Goal: Information Seeking & Learning: Learn about a topic

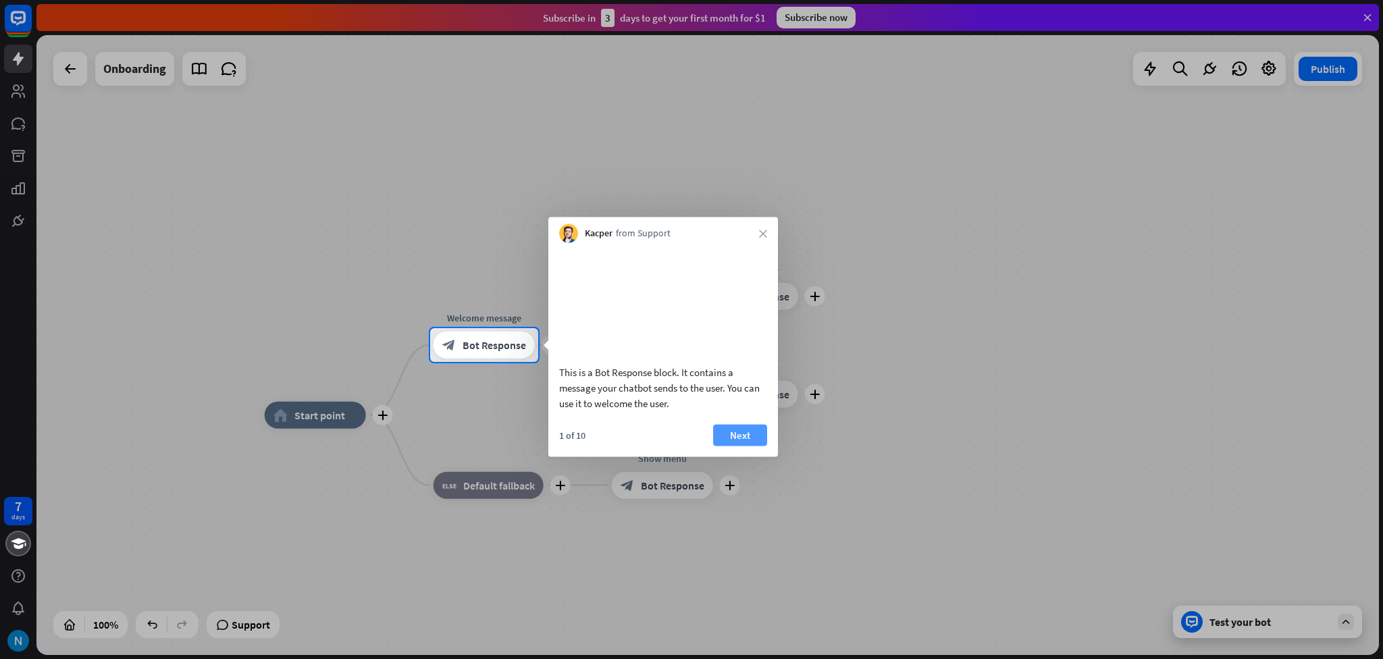
click at [735, 445] on button "Next" at bounding box center [740, 435] width 54 height 22
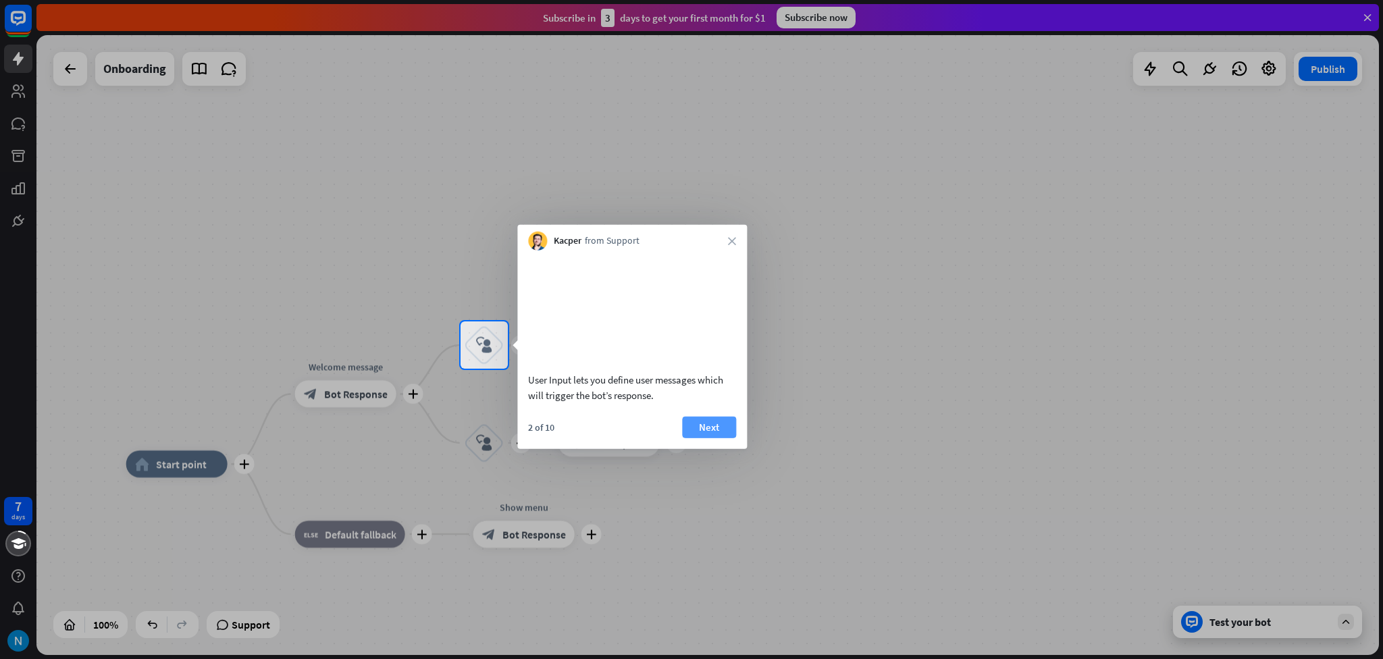
click at [724, 438] on button "Next" at bounding box center [709, 427] width 54 height 22
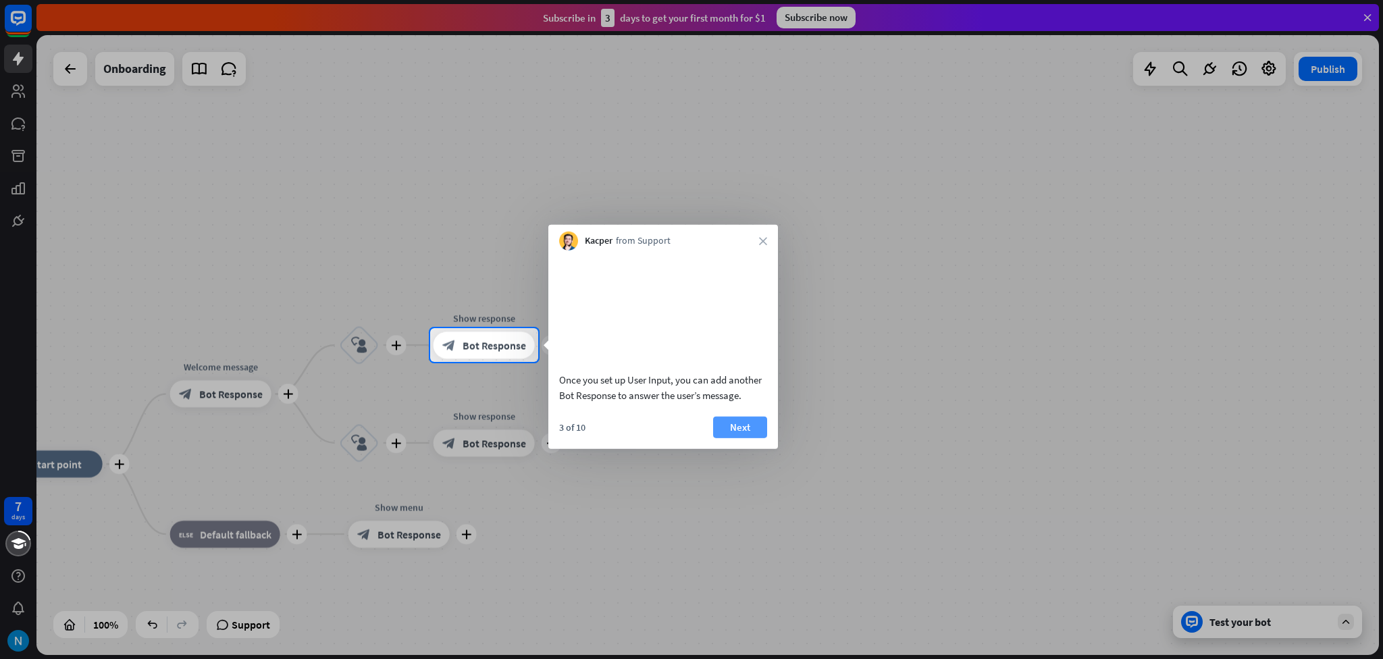
click at [745, 438] on button "Next" at bounding box center [740, 427] width 54 height 22
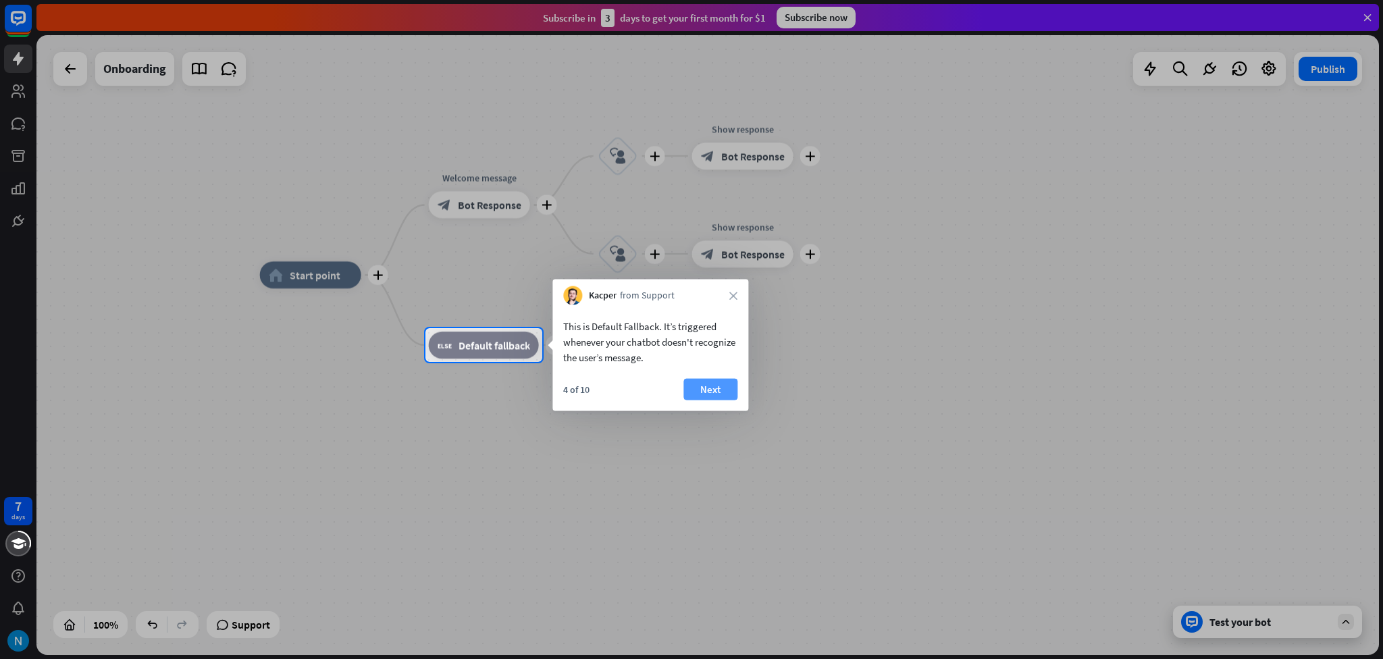
click at [711, 392] on button "Next" at bounding box center [711, 390] width 54 height 22
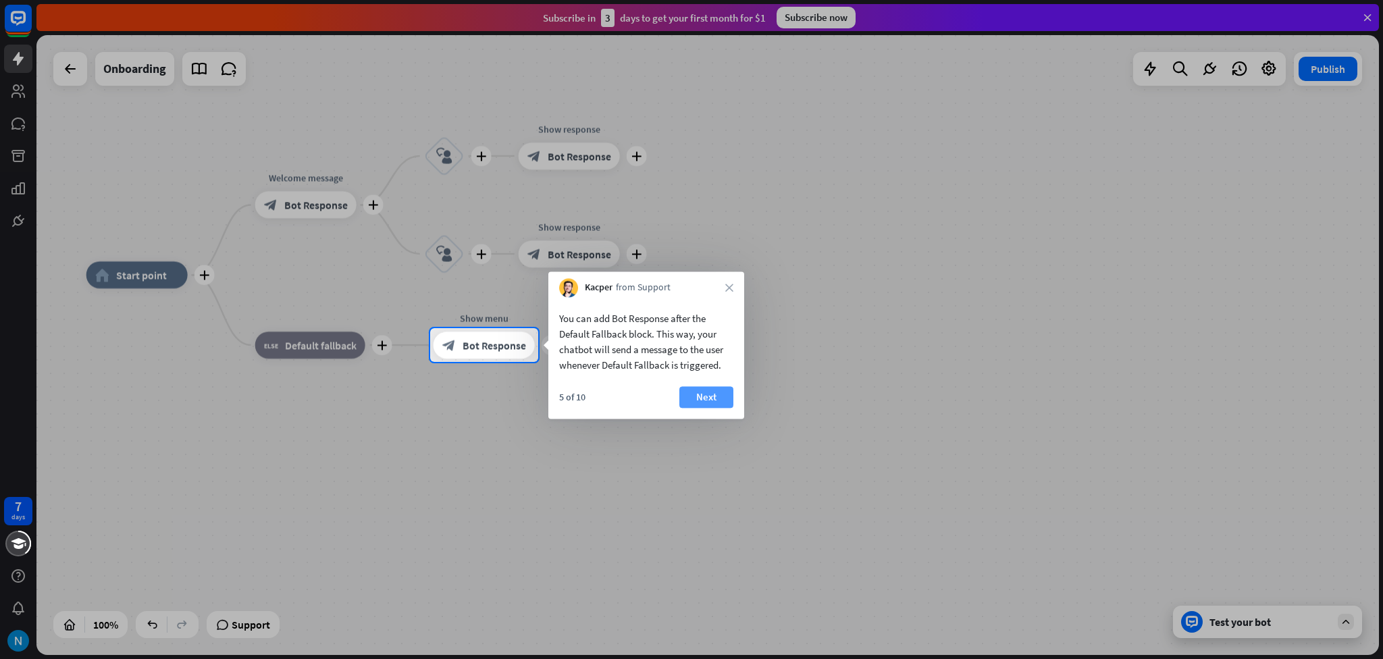
click at [719, 392] on button "Next" at bounding box center [707, 397] width 54 height 22
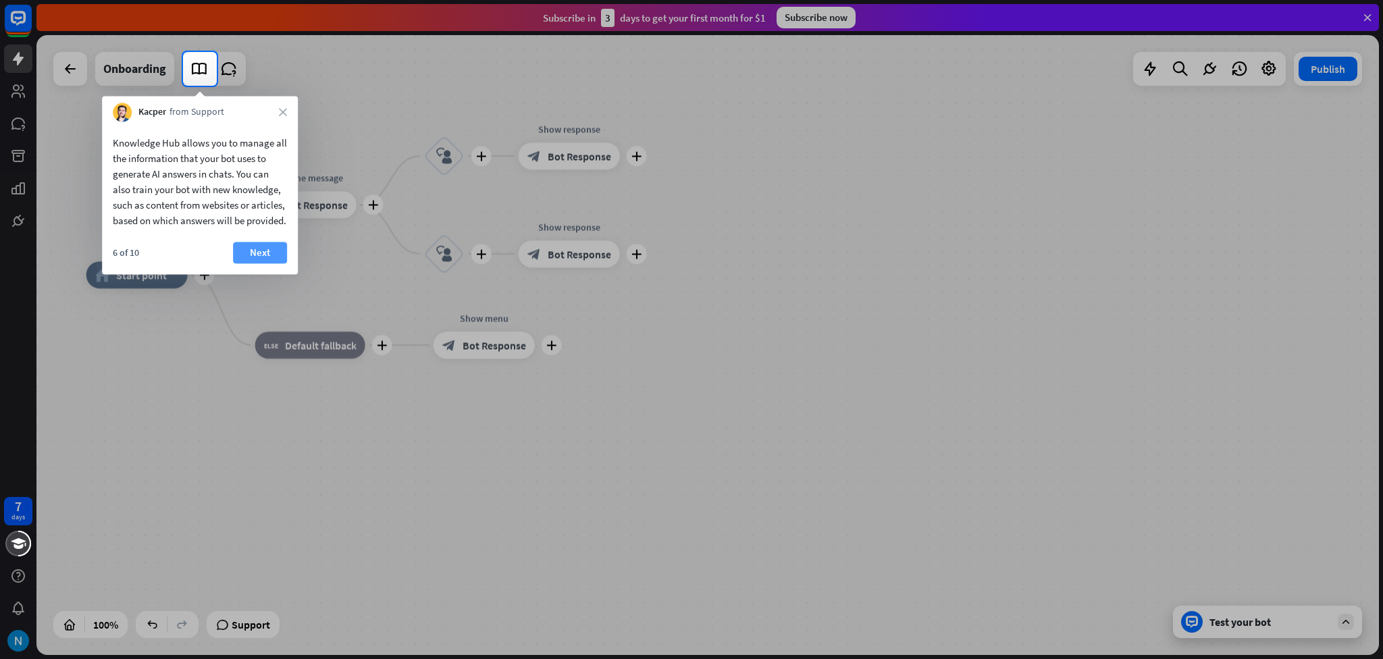
click at [263, 263] on button "Next" at bounding box center [260, 253] width 54 height 22
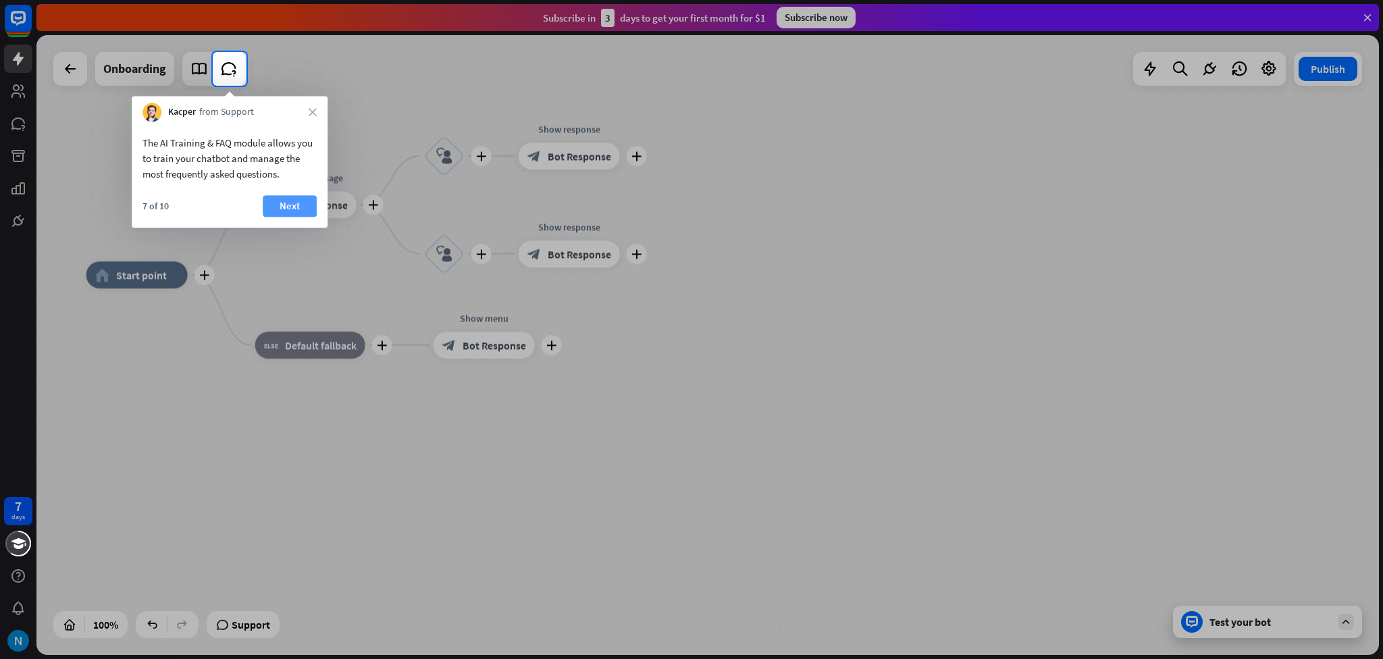
click at [288, 216] on button "Next" at bounding box center [290, 206] width 54 height 22
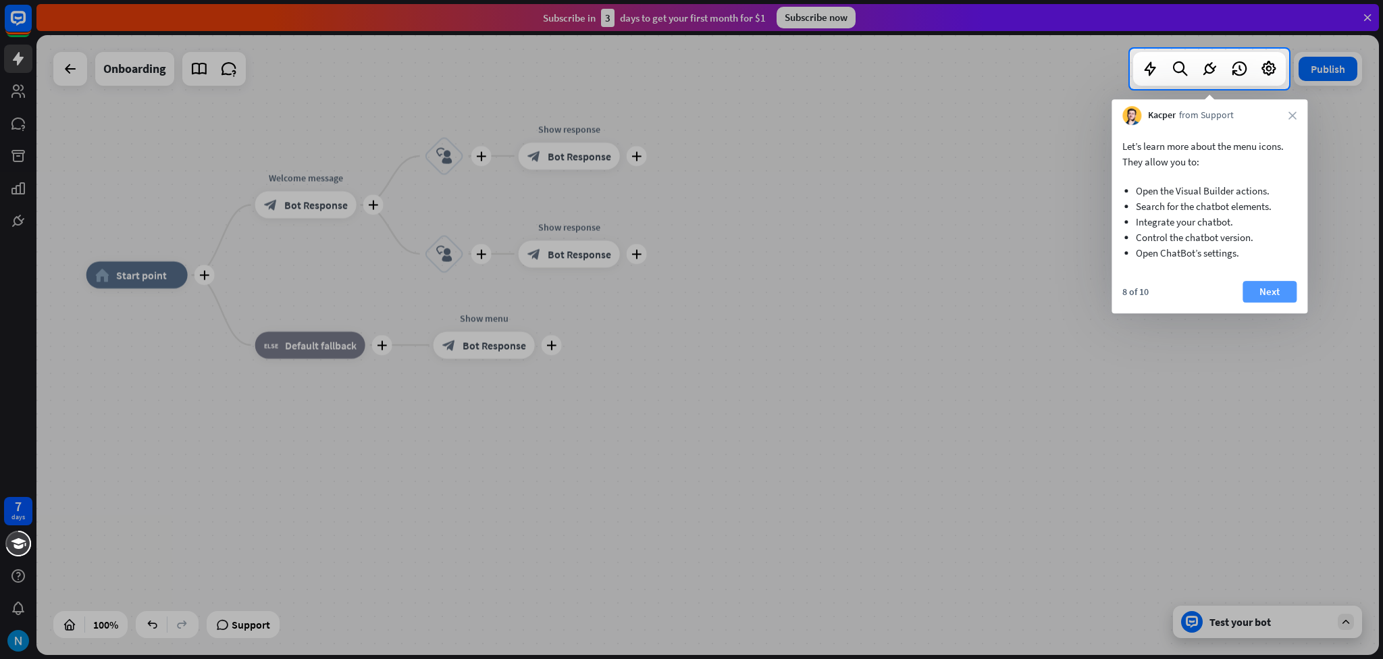
click at [1265, 297] on button "Next" at bounding box center [1270, 292] width 54 height 22
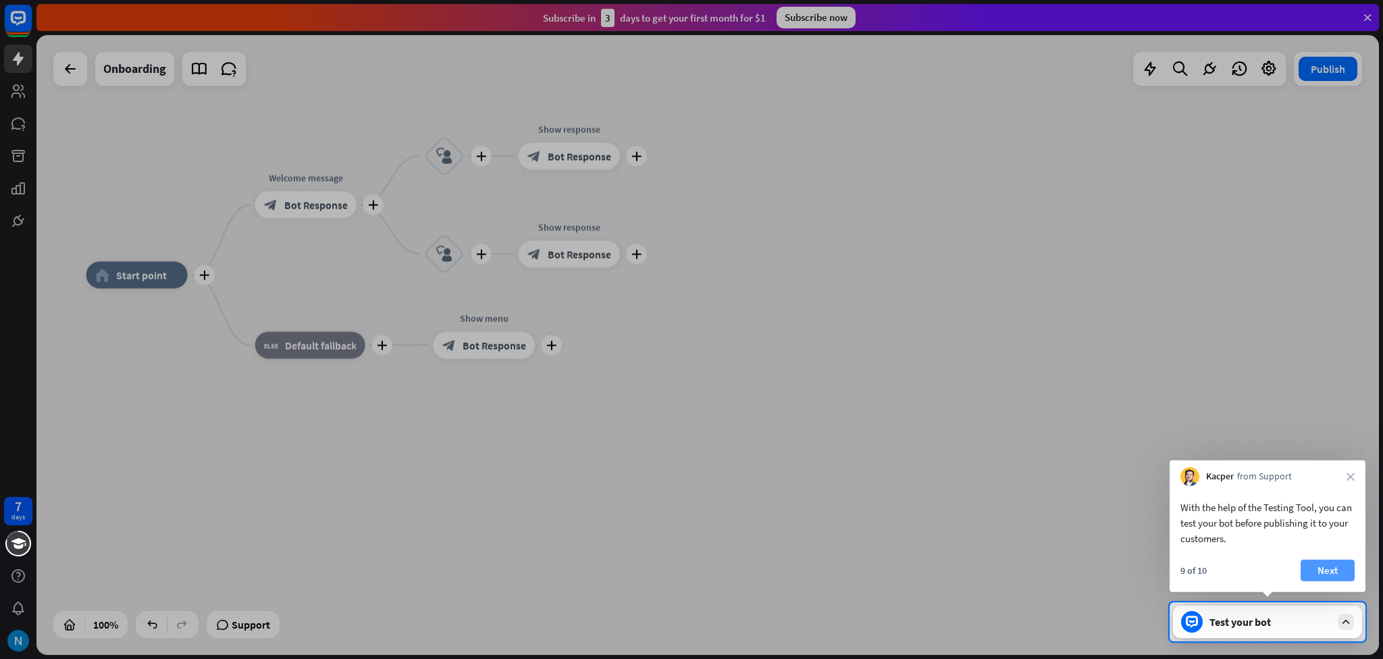
click at [1346, 574] on button "Next" at bounding box center [1328, 571] width 54 height 22
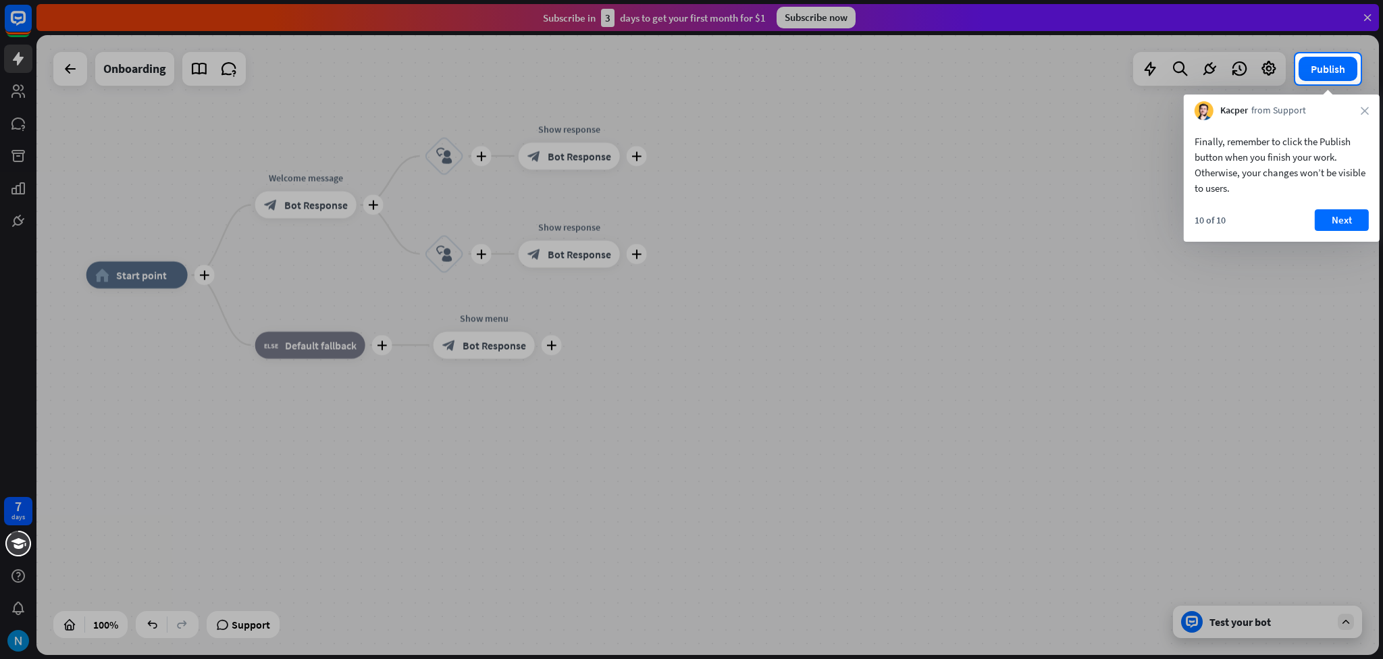
click at [1367, 191] on div "Finally, remember to click the Publish button when you finish your work. Otherw…" at bounding box center [1282, 165] width 174 height 62
click at [1360, 212] on button "Next" at bounding box center [1342, 220] width 54 height 22
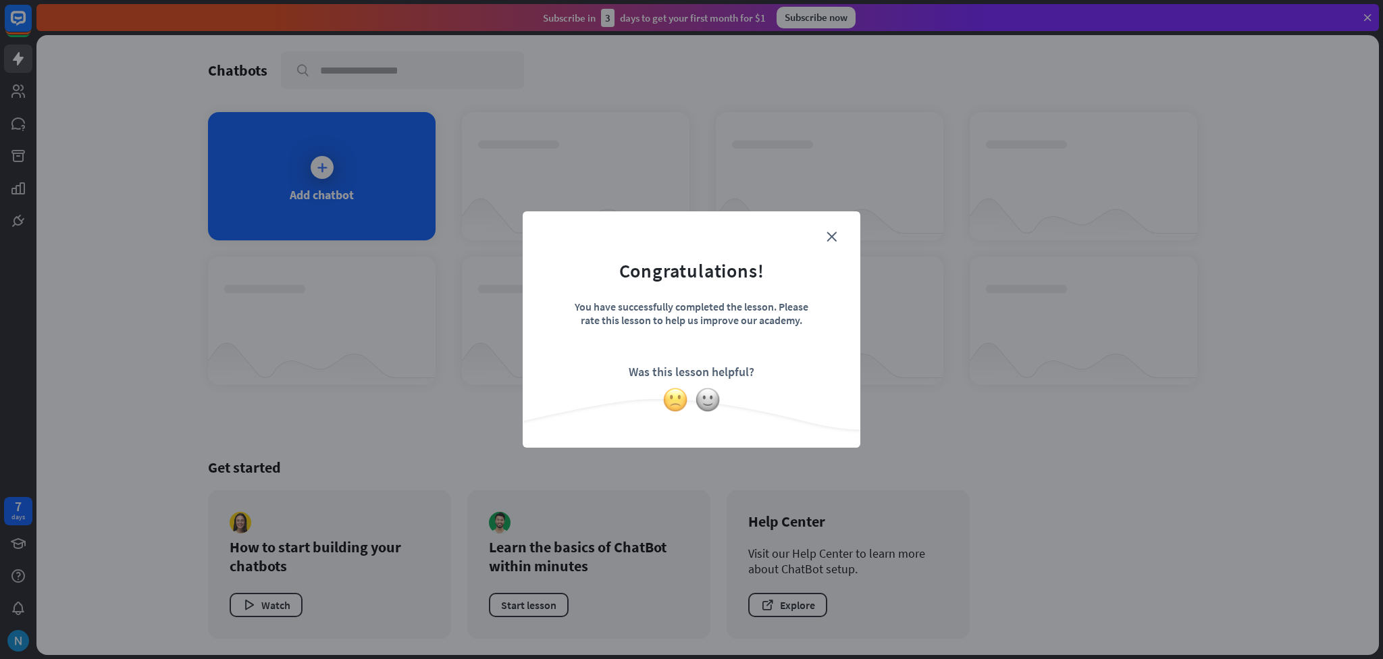
click at [675, 402] on img at bounding box center [676, 400] width 26 height 26
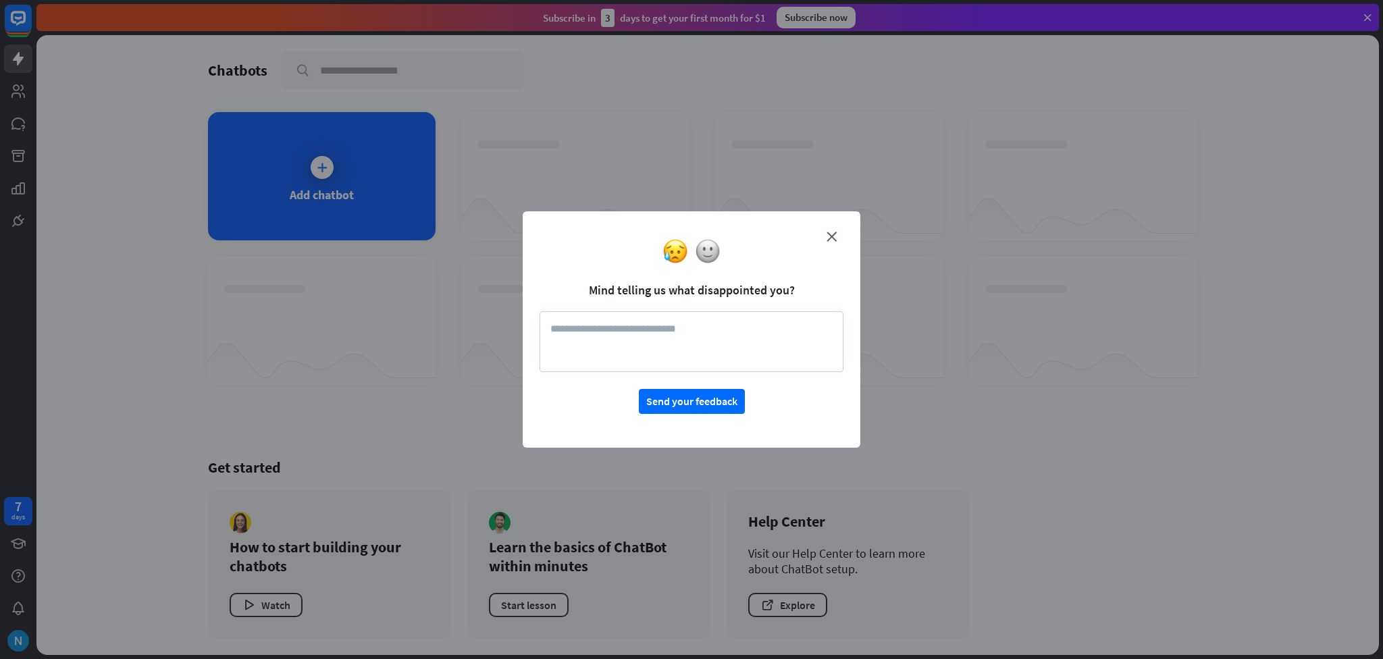
click at [839, 234] on form "Mind telling us what disappointed you? Send your feedback" at bounding box center [692, 321] width 304 height 186
click at [697, 398] on button "Send your feedback" at bounding box center [692, 401] width 106 height 25
click at [711, 250] on img at bounding box center [708, 251] width 26 height 26
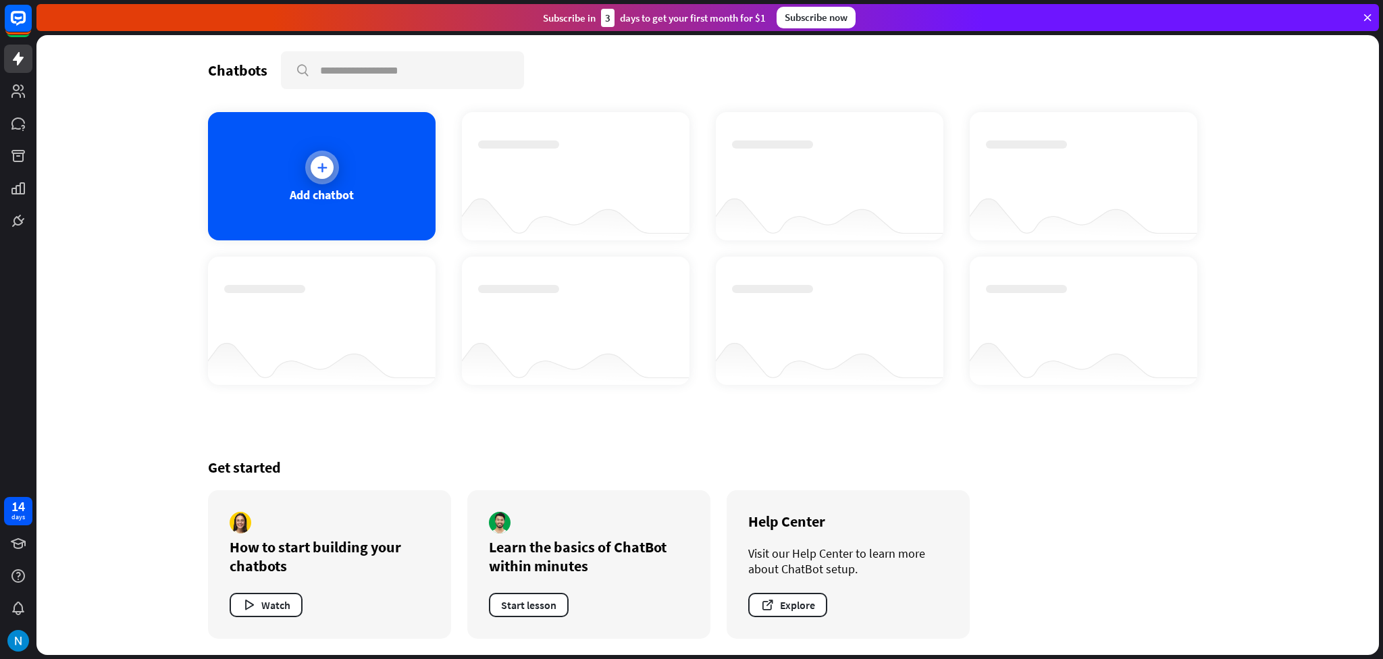
click at [315, 158] on div at bounding box center [322, 167] width 23 height 23
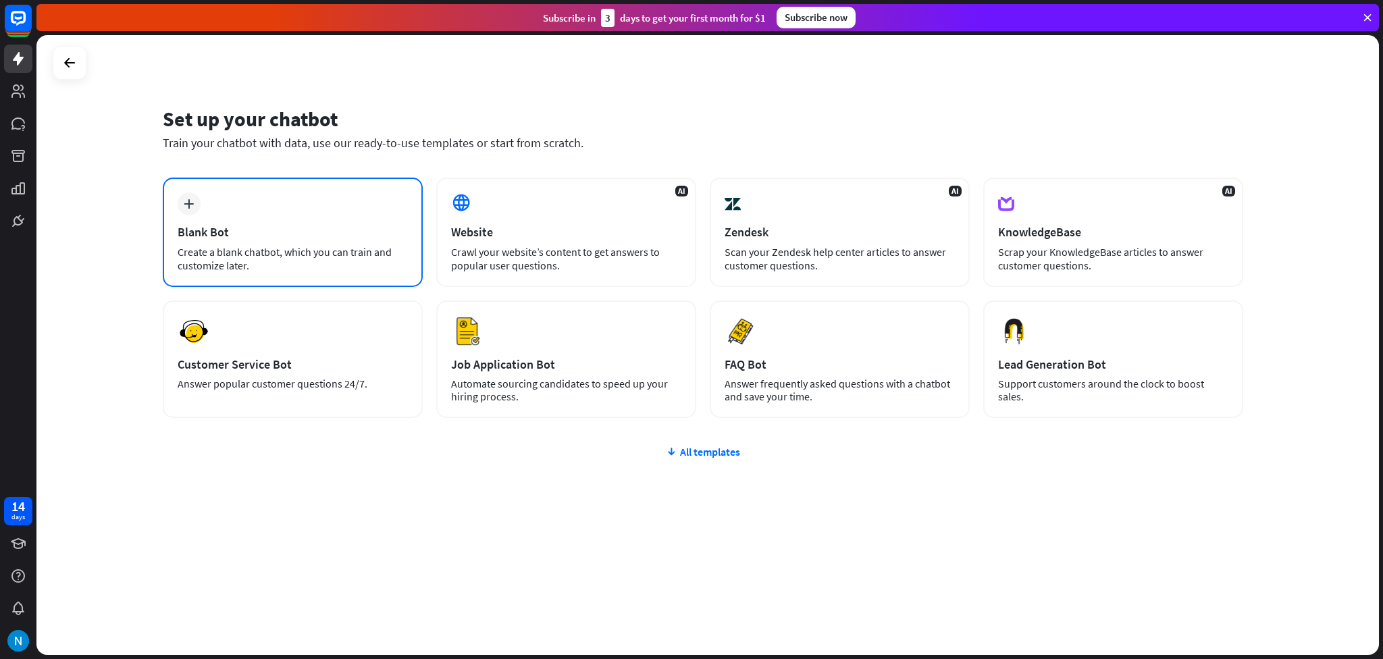
click at [265, 232] on div "Blank Bot" at bounding box center [293, 232] width 230 height 16
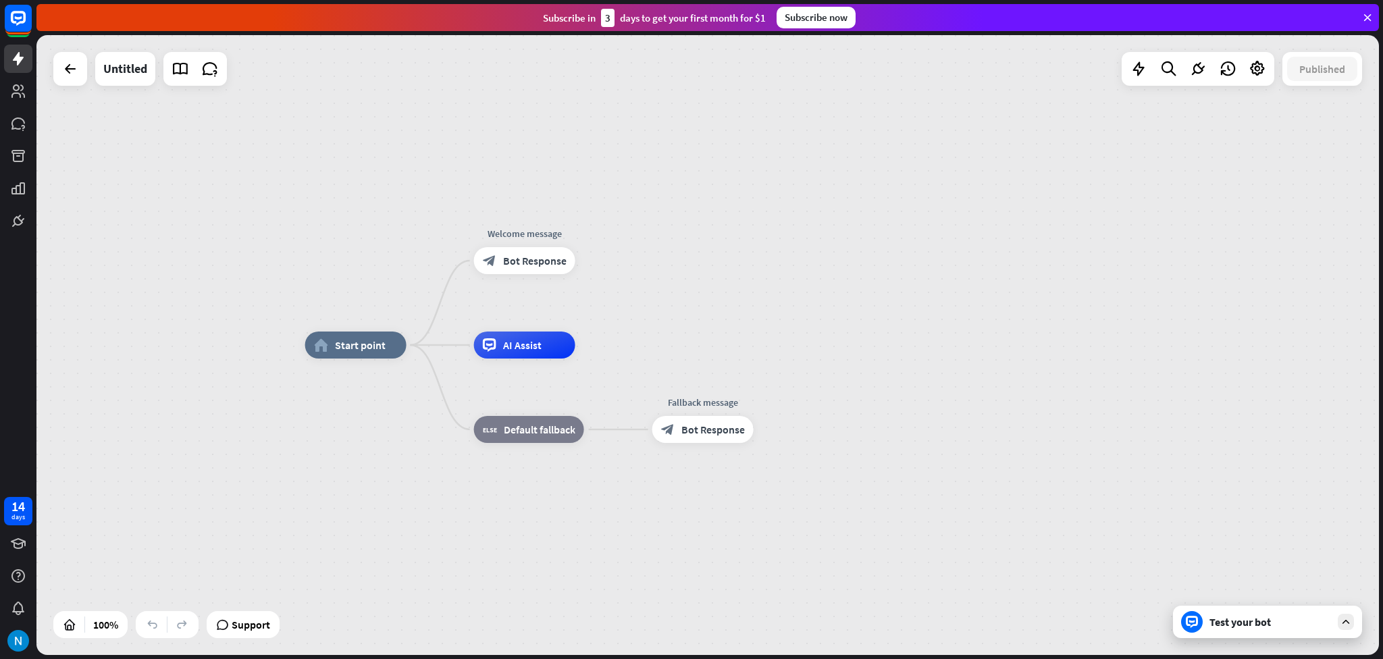
click at [1206, 630] on div "Test your bot" at bounding box center [1267, 622] width 189 height 32
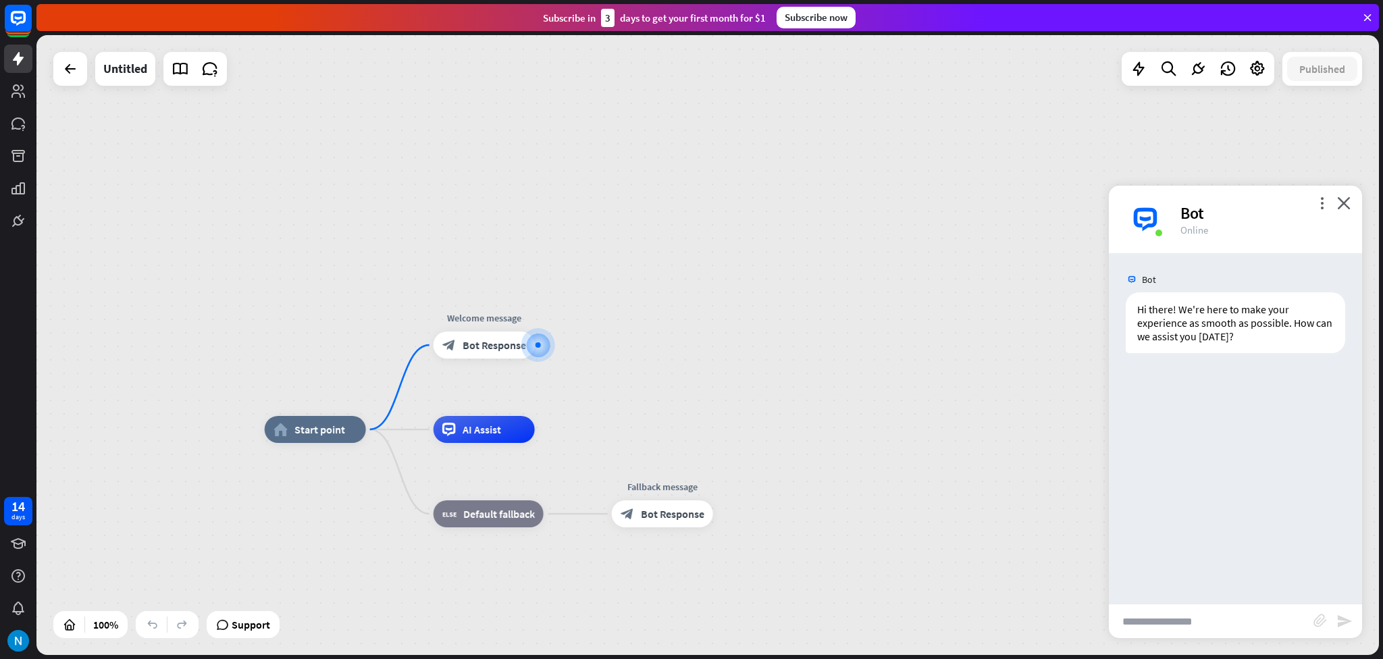
click at [1229, 621] on input "text" at bounding box center [1211, 622] width 205 height 34
type input "******"
click at [1094, 151] on div "home_2 Start point Welcome message block_bot_response Bot Response AI Assist bl…" at bounding box center [707, 345] width 1343 height 620
click at [1341, 200] on icon "close" at bounding box center [1344, 203] width 14 height 13
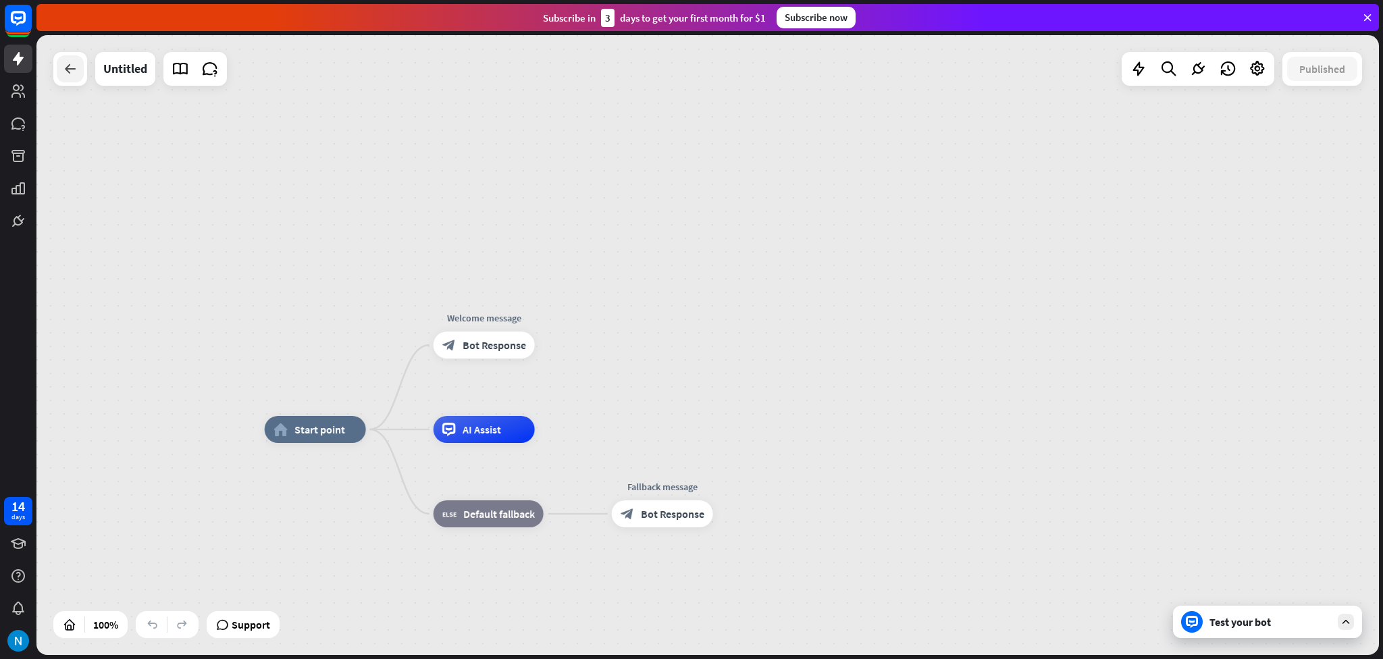
click at [76, 77] on div at bounding box center [70, 68] width 27 height 27
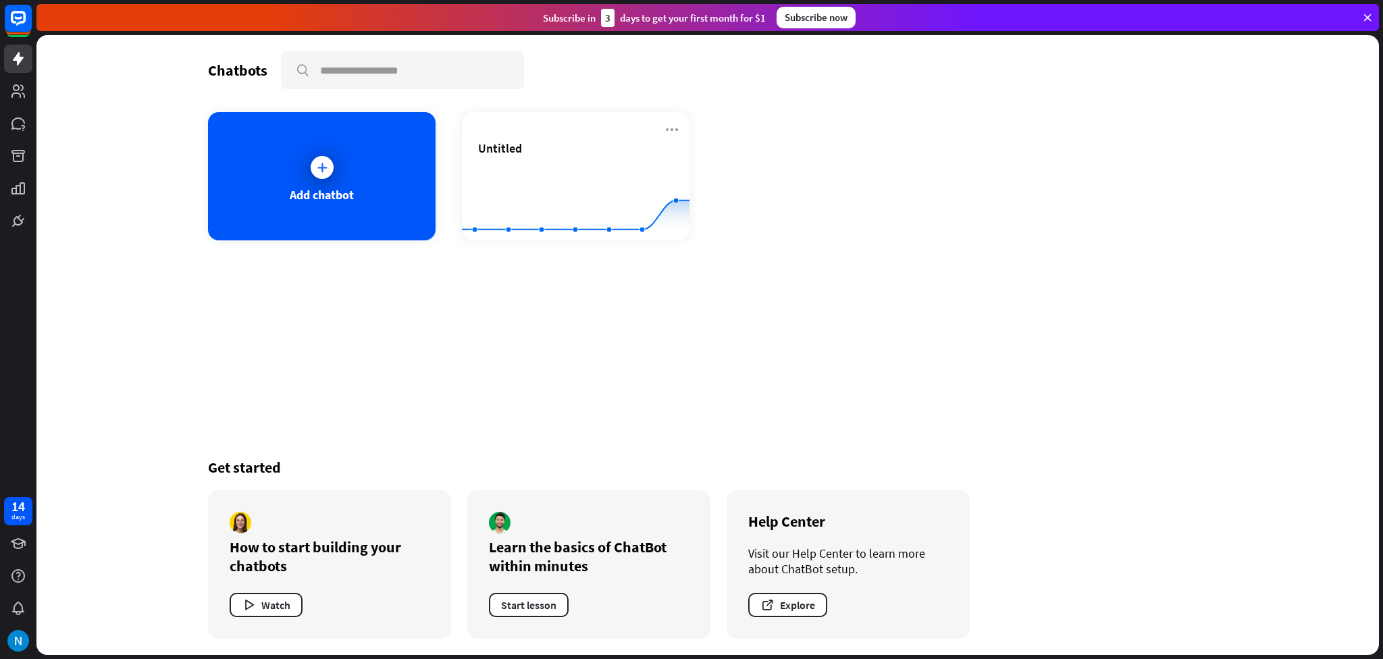
click at [11, 108] on div at bounding box center [18, 117] width 36 height 235
click at [20, 128] on icon at bounding box center [18, 124] width 14 height 12
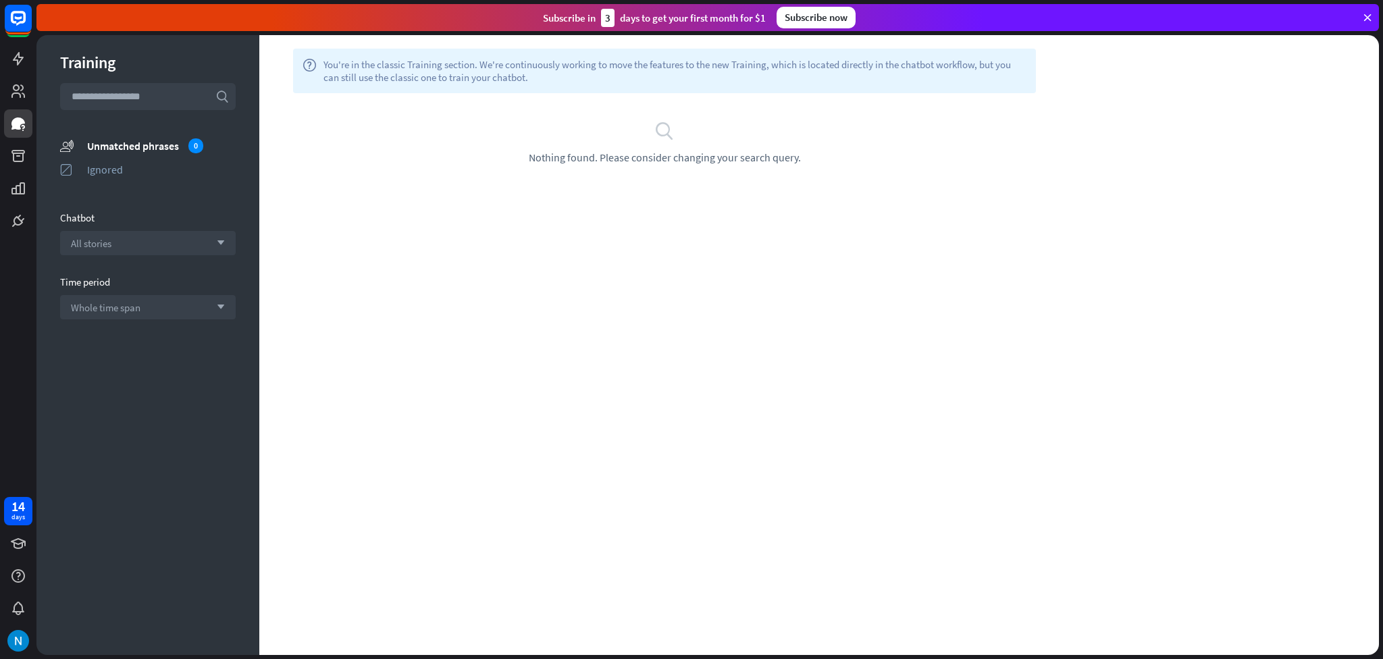
click at [135, 103] on input "text" at bounding box center [148, 96] width 176 height 27
